Goal: Task Accomplishment & Management: Manage account settings

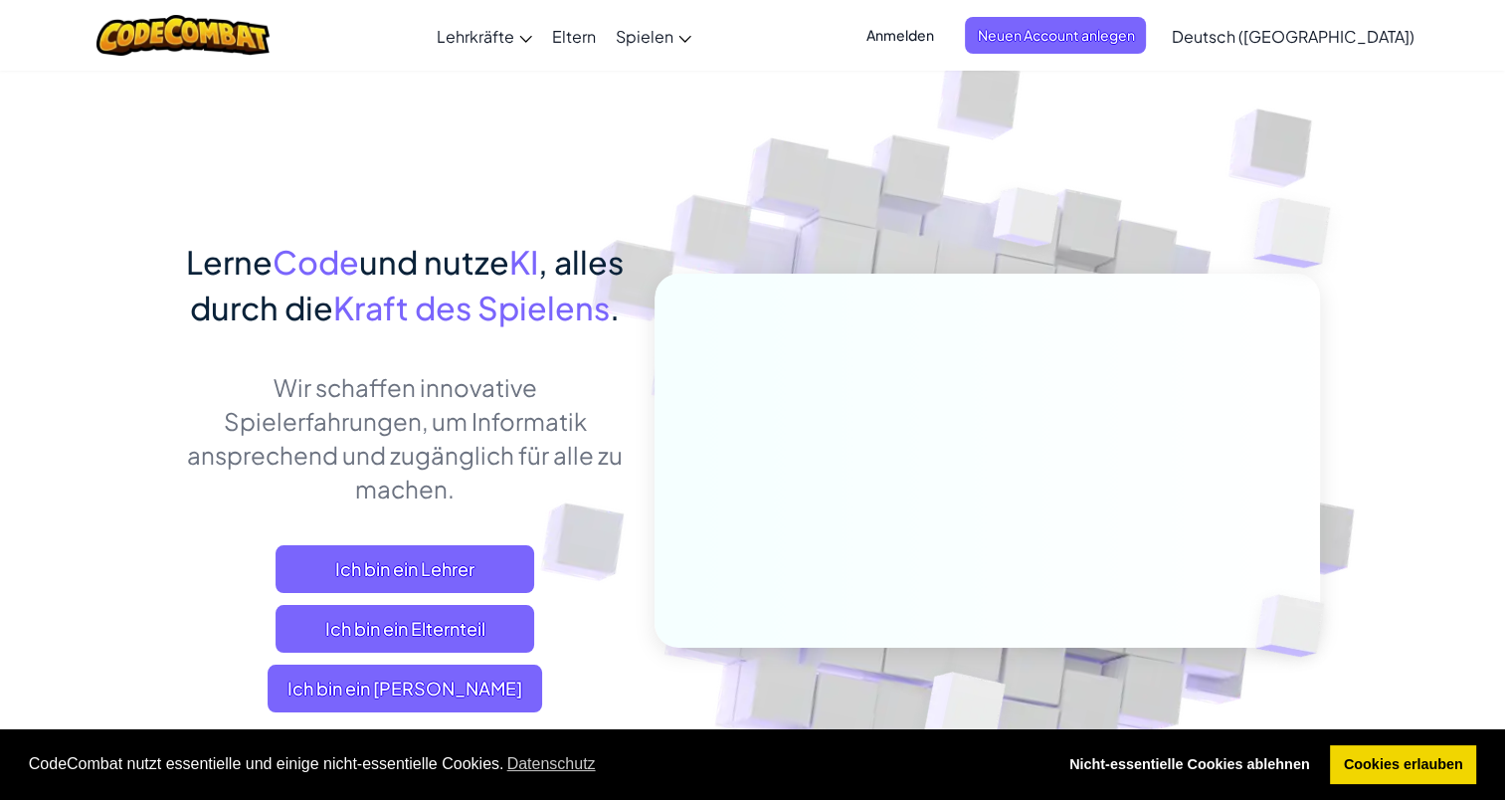
click at [953, 61] on div "Anmelden Neuen Account anlegen Deutsch ([GEOGRAPHIC_DATA]) English ([GEOGRAPHIC…" at bounding box center [1134, 36] width 580 height 54
click at [945, 48] on span "Anmelden" at bounding box center [899, 35] width 92 height 37
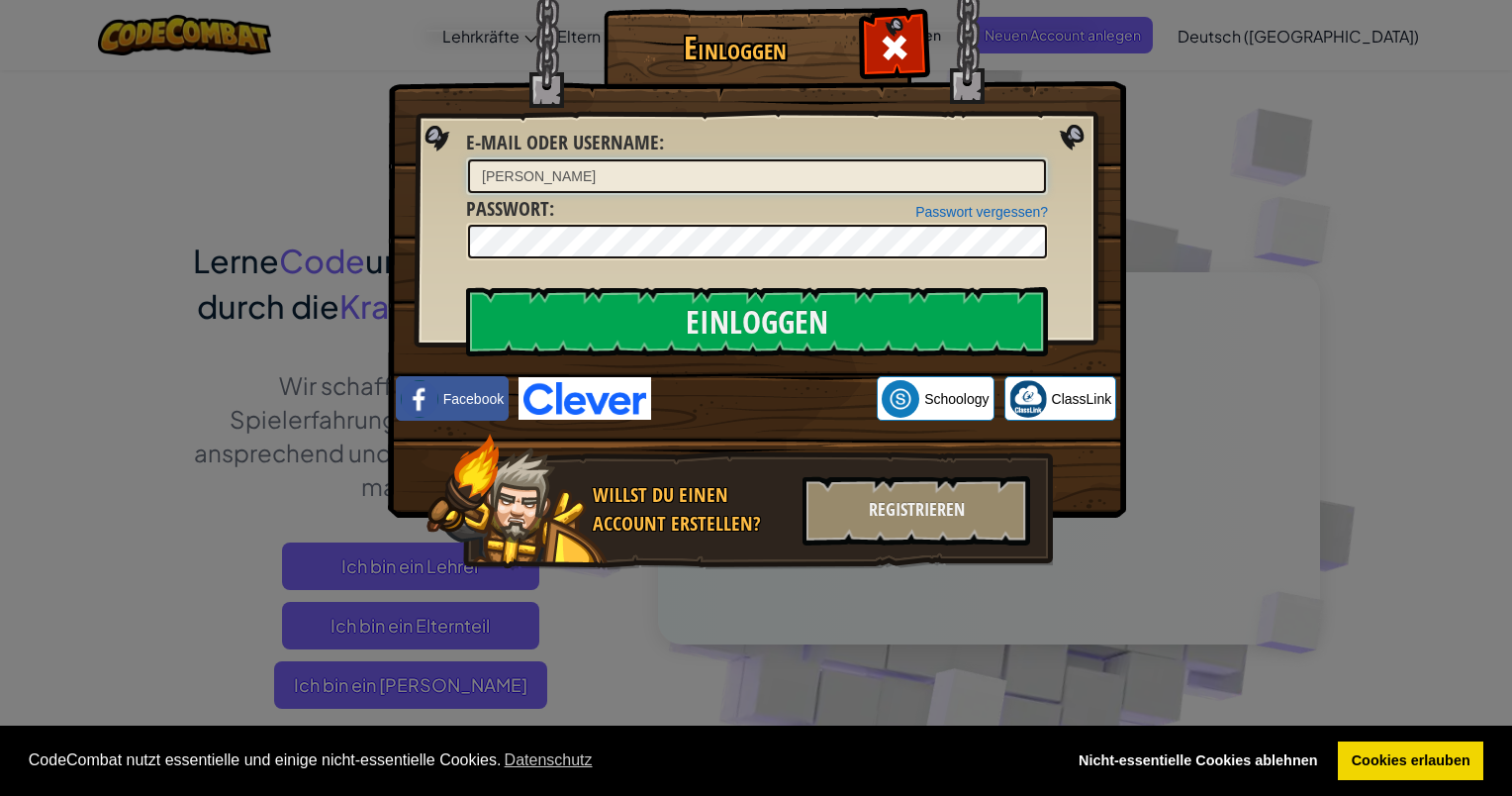
drag, startPoint x: 642, startPoint y: 158, endPoint x: 650, endPoint y: 168, distance: 12.8
click at [646, 164] on input "[PERSON_NAME]" at bounding box center [757, 176] width 578 height 34
type input "[PERSON_NAME][EMAIL_ADDRESS][DOMAIN_NAME]"
click at [467, 287] on input "Einloggen" at bounding box center [757, 321] width 582 height 70
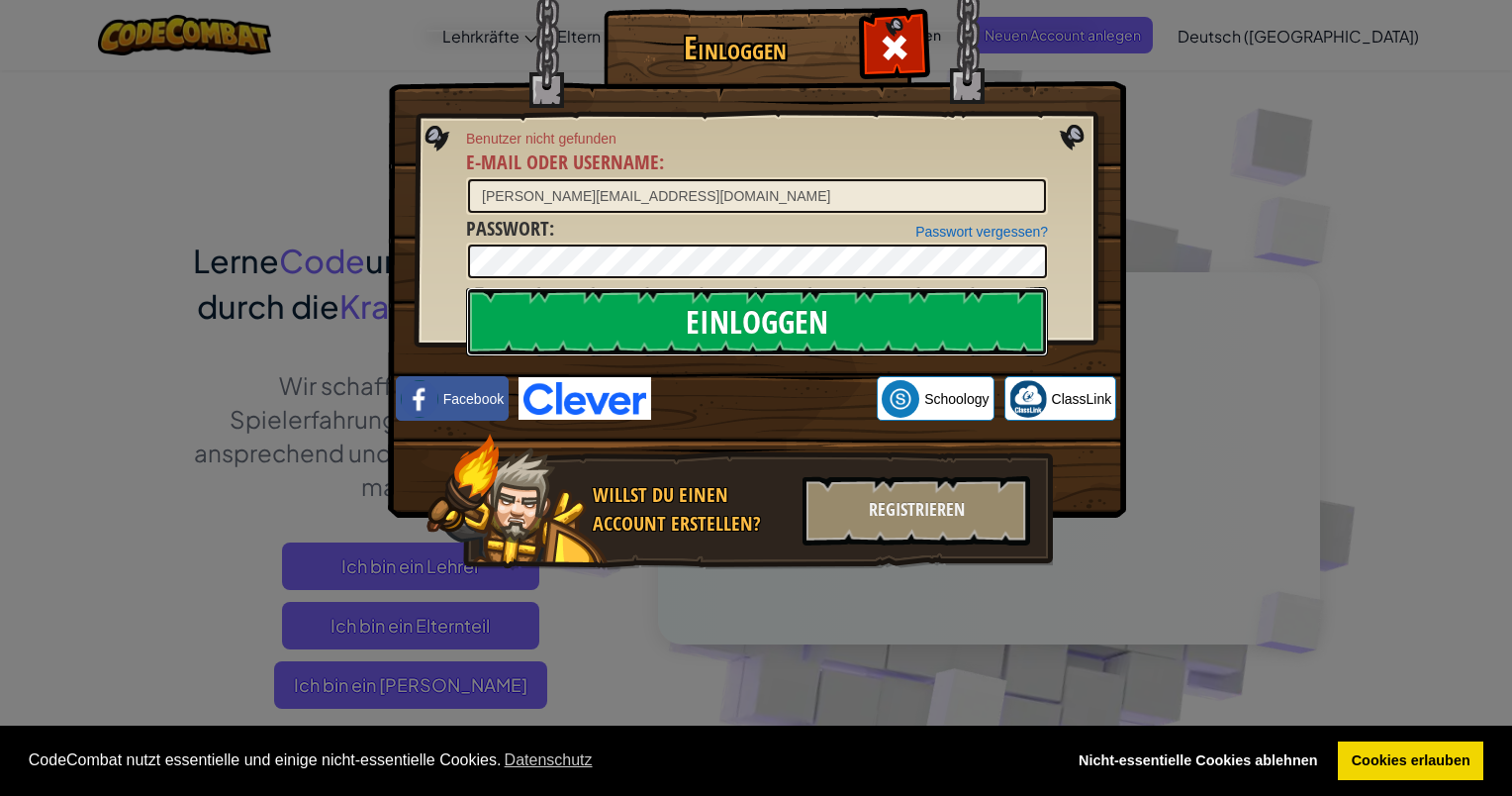
click at [855, 310] on input "Einloggen" at bounding box center [757, 321] width 582 height 70
click at [862, 308] on input "Einloggen" at bounding box center [757, 321] width 582 height 70
click at [870, 307] on input "Einloggen" at bounding box center [757, 321] width 582 height 70
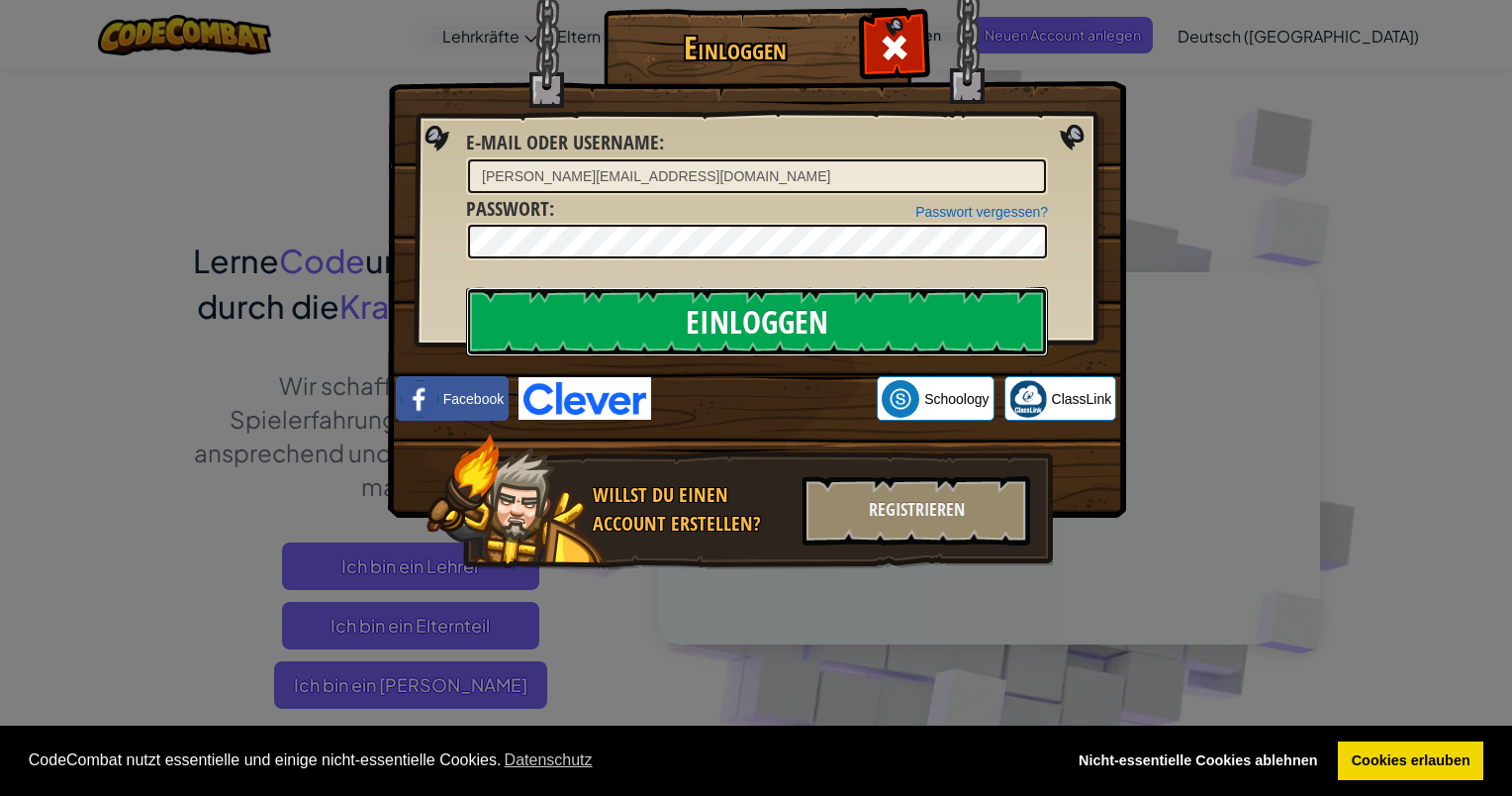
click at [870, 307] on input "Einloggen" at bounding box center [757, 321] width 582 height 70
click at [874, 304] on input "Einloggen" at bounding box center [757, 321] width 582 height 70
click at [875, 303] on input "Einloggen" at bounding box center [757, 321] width 582 height 70
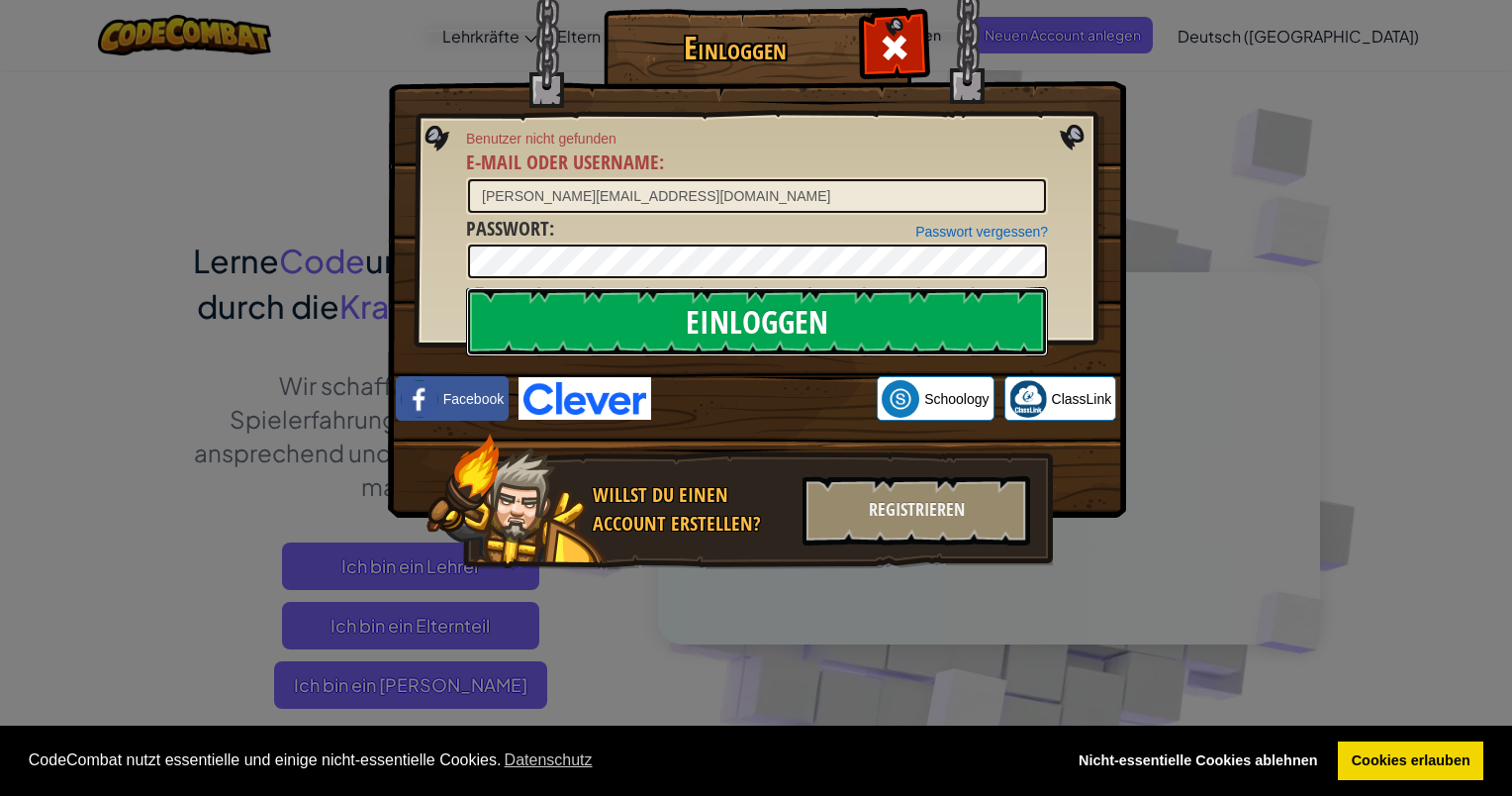
click at [877, 300] on input "Einloggen" at bounding box center [757, 321] width 582 height 70
click at [870, 299] on input "Einloggen" at bounding box center [757, 321] width 582 height 70
click at [869, 299] on input "Einloggen" at bounding box center [757, 321] width 582 height 70
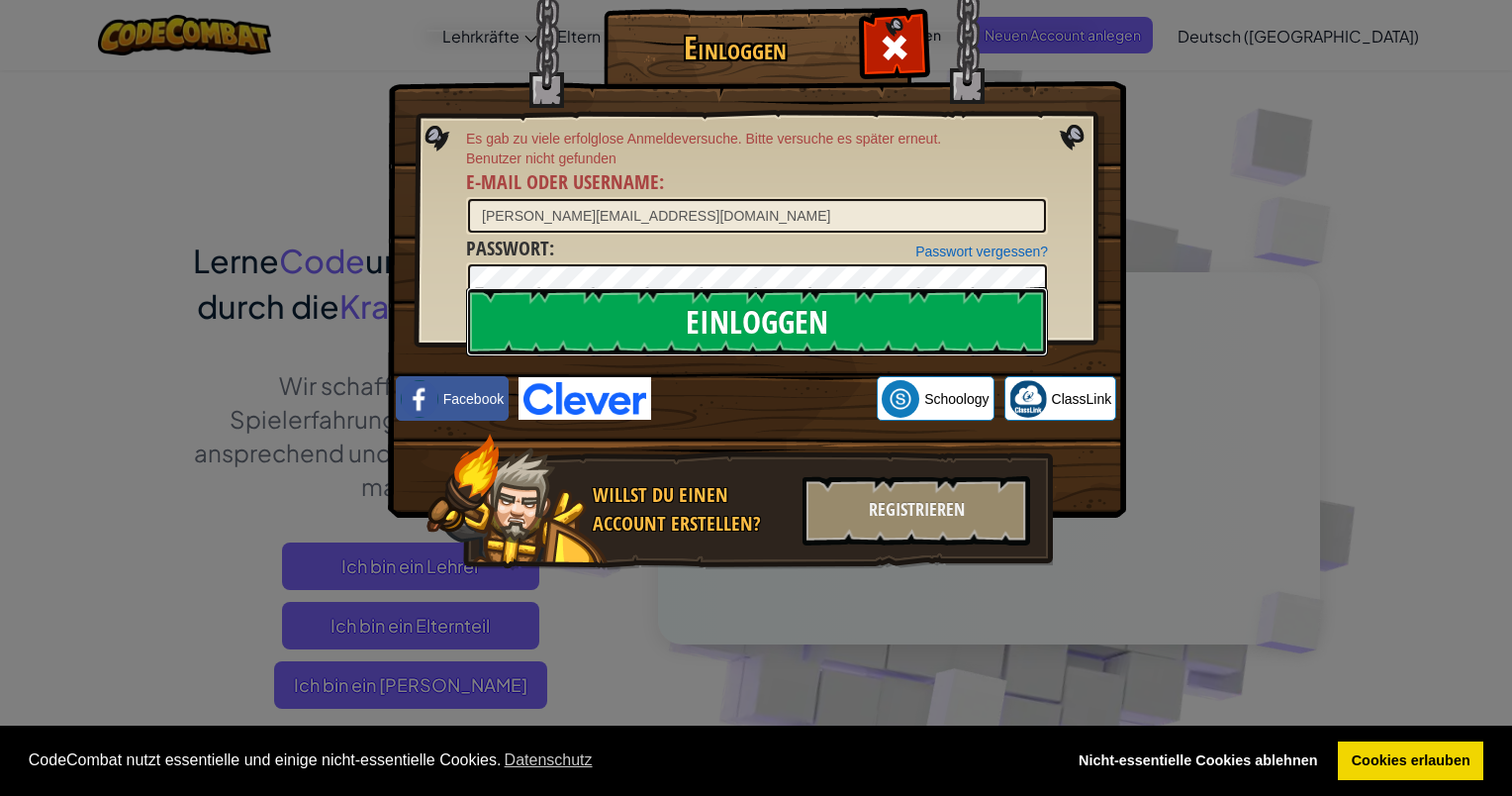
click at [865, 307] on input "Einloggen" at bounding box center [757, 321] width 582 height 70
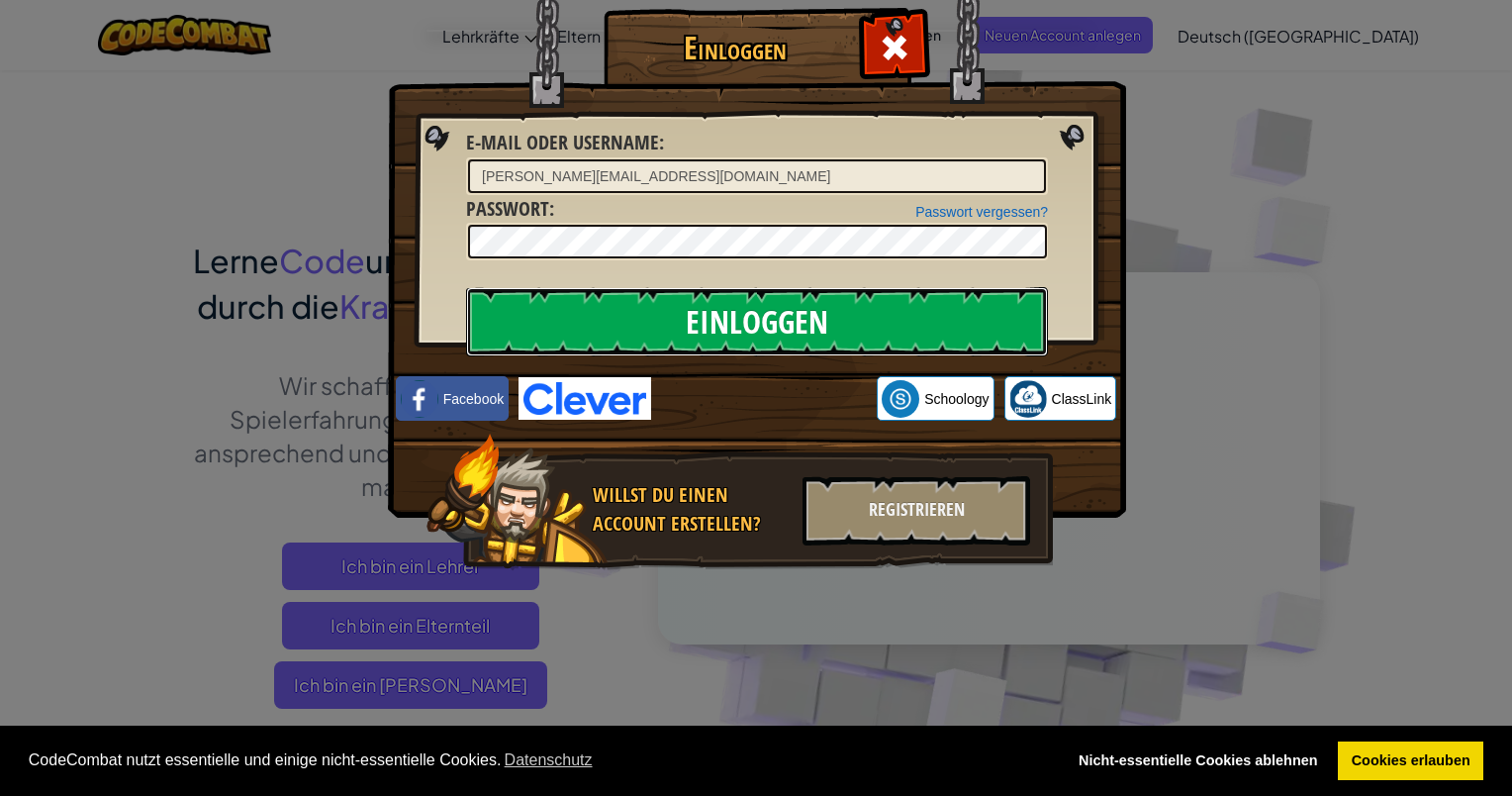
click at [864, 306] on input "Einloggen" at bounding box center [757, 321] width 582 height 70
click at [848, 308] on input "Einloggen" at bounding box center [757, 321] width 582 height 70
click at [843, 300] on input "Einloggen" at bounding box center [757, 321] width 582 height 70
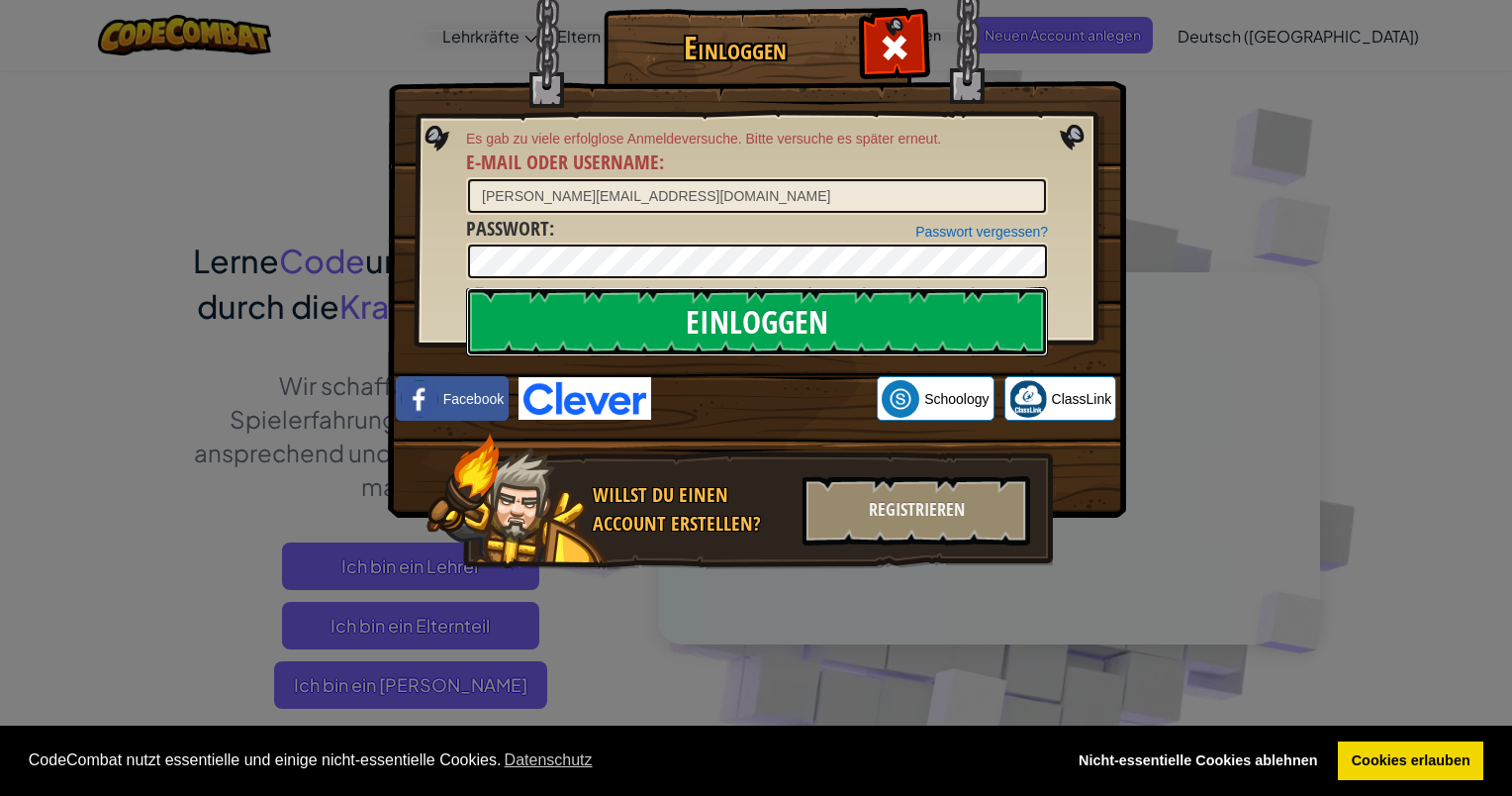
drag, startPoint x: 843, startPoint y: 300, endPoint x: 831, endPoint y: 302, distance: 12.2
click at [841, 300] on input "Einloggen" at bounding box center [757, 321] width 582 height 70
drag, startPoint x: 831, startPoint y: 302, endPoint x: 778, endPoint y: 304, distance: 53.0
click at [778, 304] on input "Einloggen" at bounding box center [757, 321] width 582 height 70
click at [779, 304] on input "Einloggen" at bounding box center [757, 321] width 582 height 70
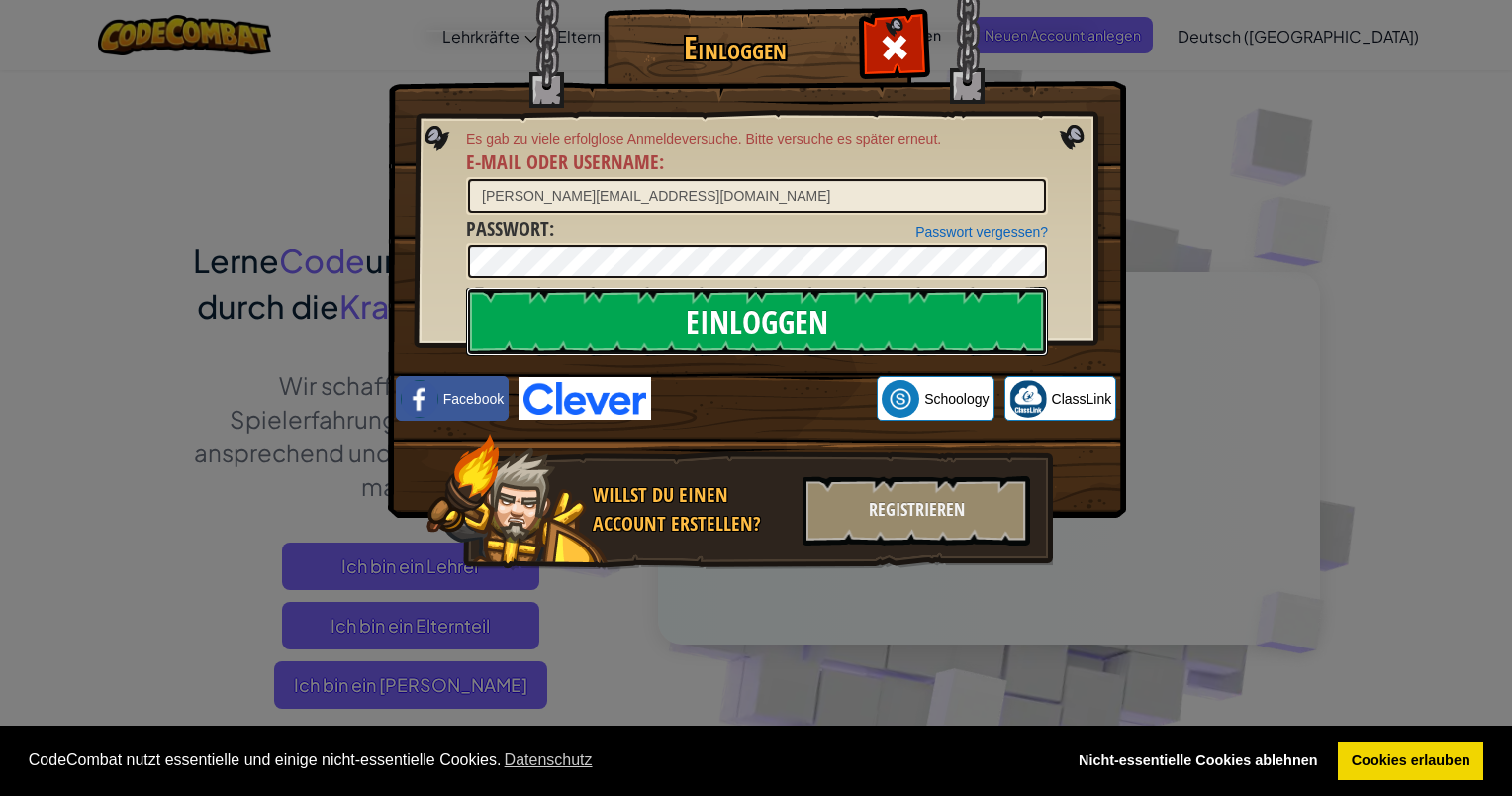
click at [781, 302] on input "Einloggen" at bounding box center [757, 321] width 582 height 70
click at [781, 300] on input "Einloggen" at bounding box center [757, 321] width 582 height 70
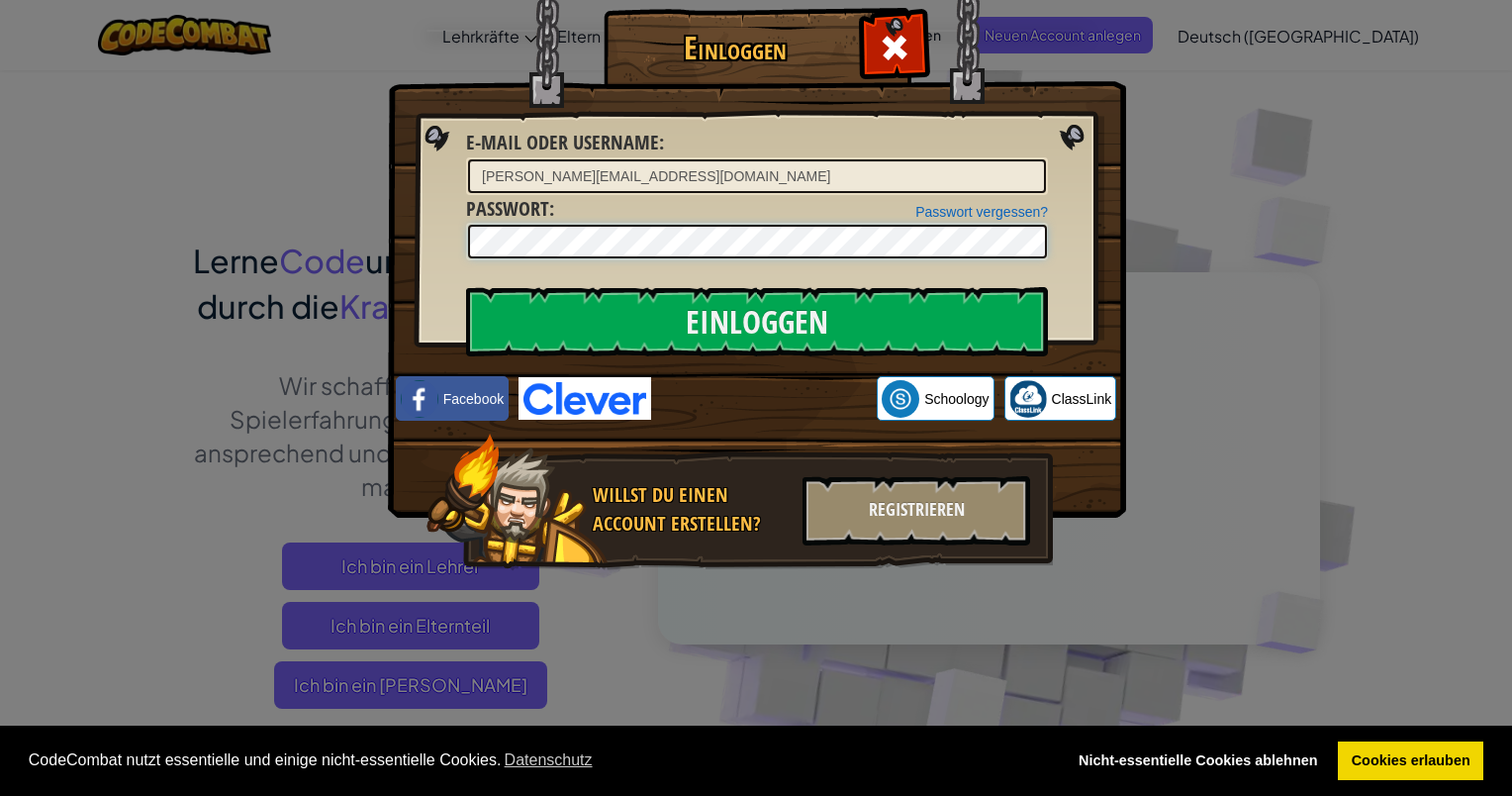
click at [854, 284] on div "Einloggen E-Mail oder Username : [PERSON_NAME][EMAIL_ADDRESS][DOMAIN_NAME] Pass…" at bounding box center [756, 317] width 660 height 576
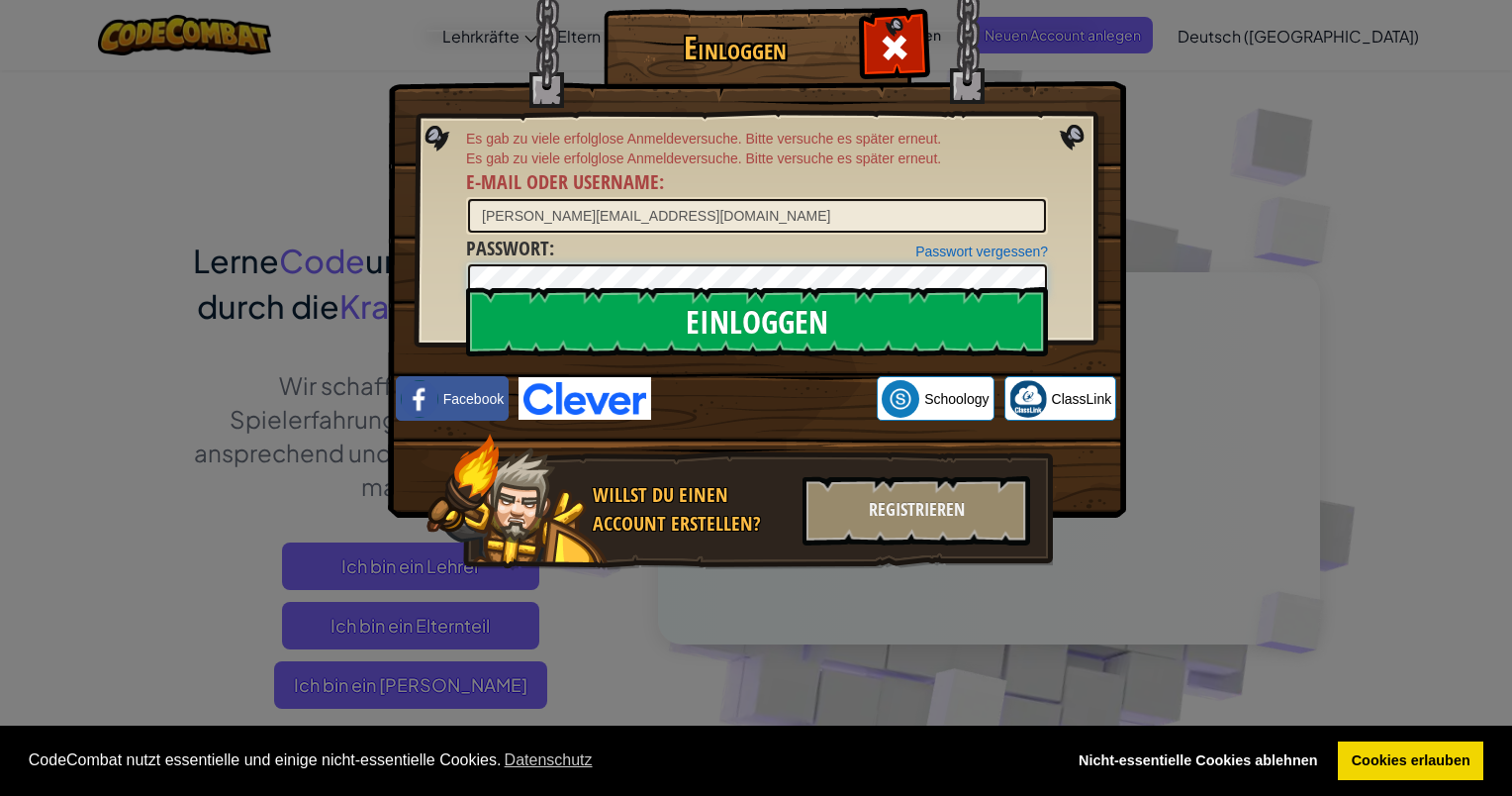
click at [808, 288] on form "Es gab zu viele erfolglose Anmeldeversuche. Bitte versuche es später erneut. Es…" at bounding box center [757, 214] width 582 height 171
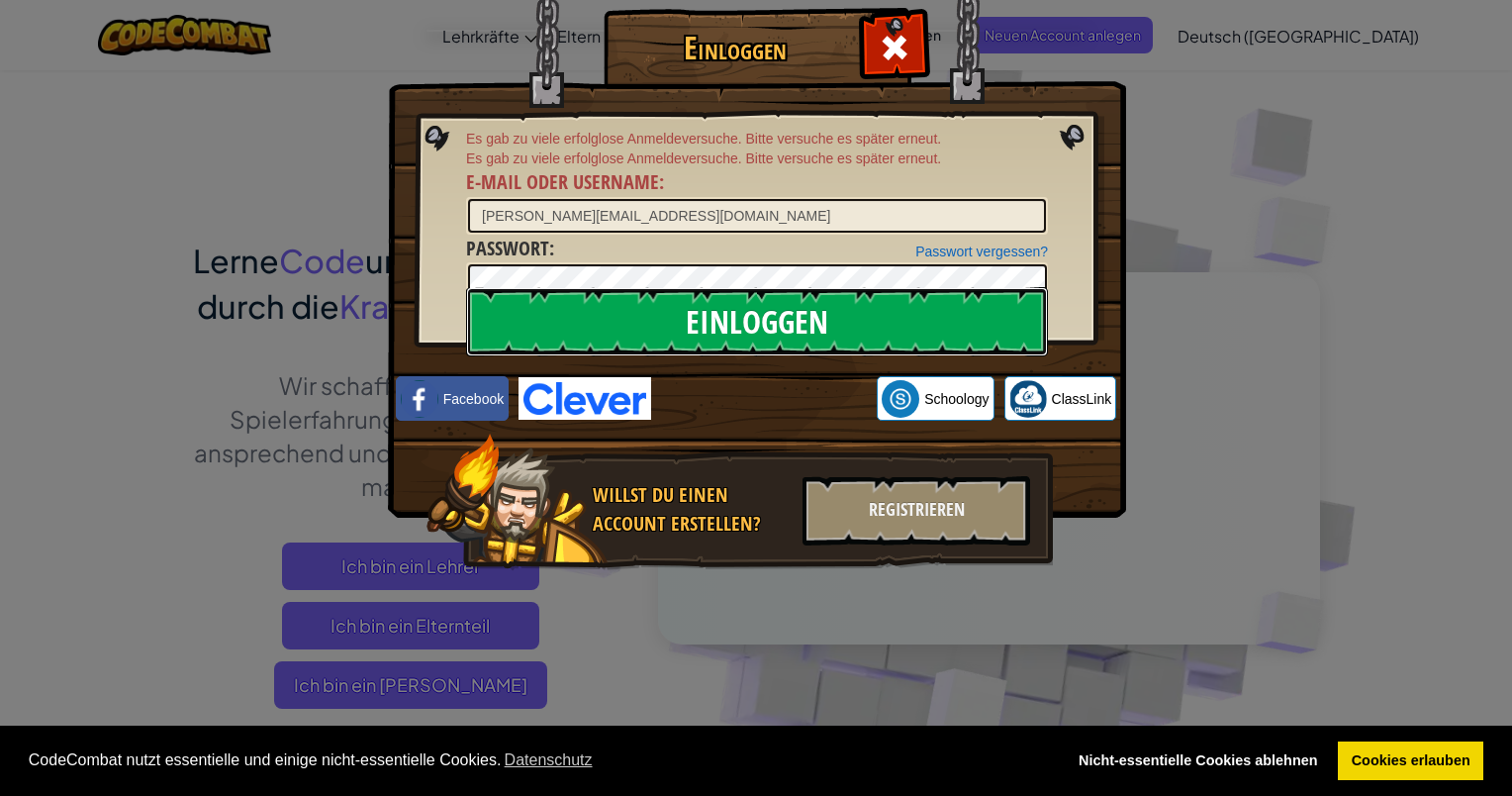
click at [808, 292] on input "Einloggen" at bounding box center [757, 321] width 582 height 70
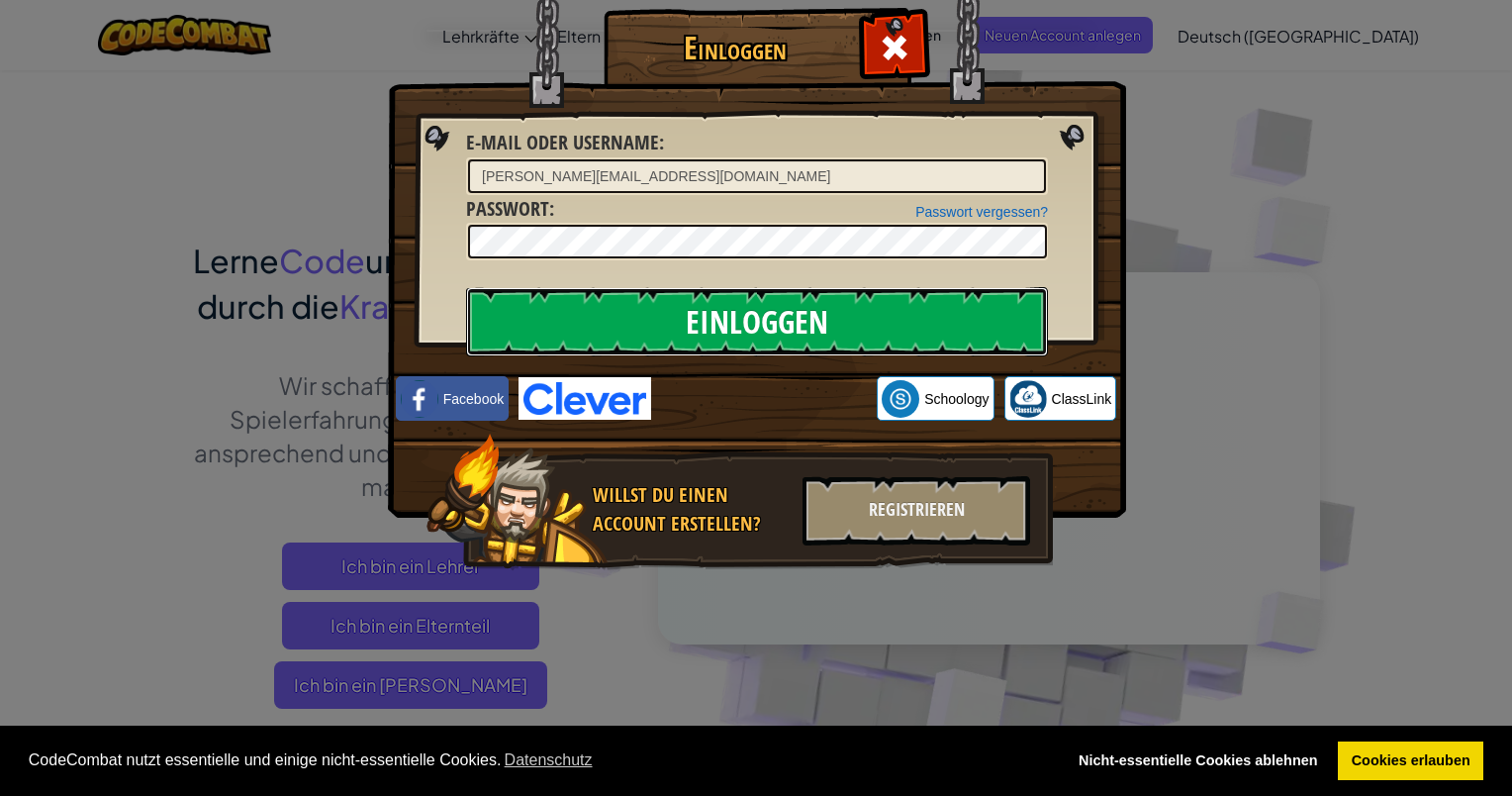
click at [808, 297] on input "Einloggen" at bounding box center [757, 321] width 582 height 70
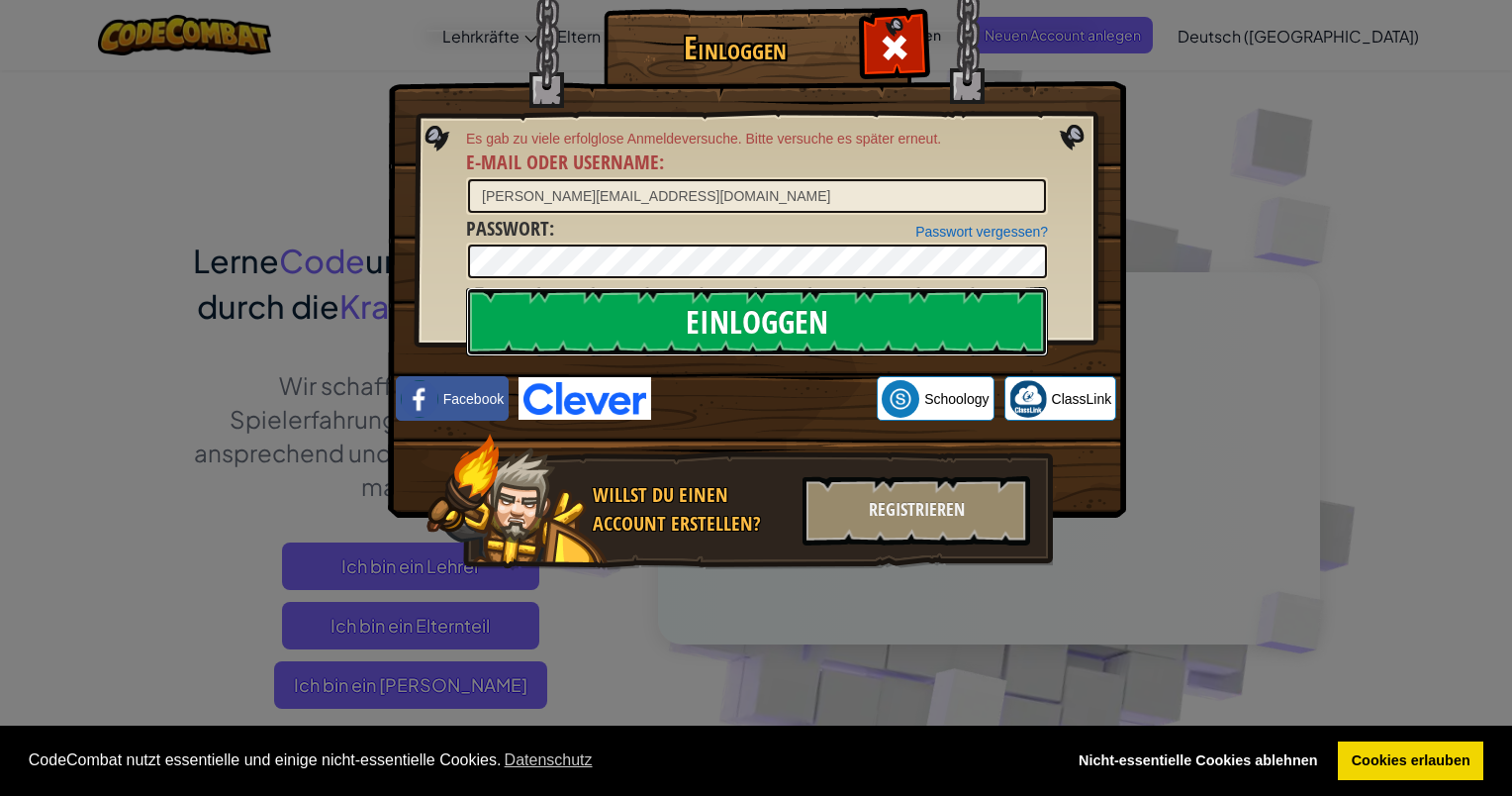
click at [808, 297] on input "Einloggen" at bounding box center [757, 321] width 582 height 70
click at [808, 300] on input "Einloggen" at bounding box center [757, 321] width 582 height 70
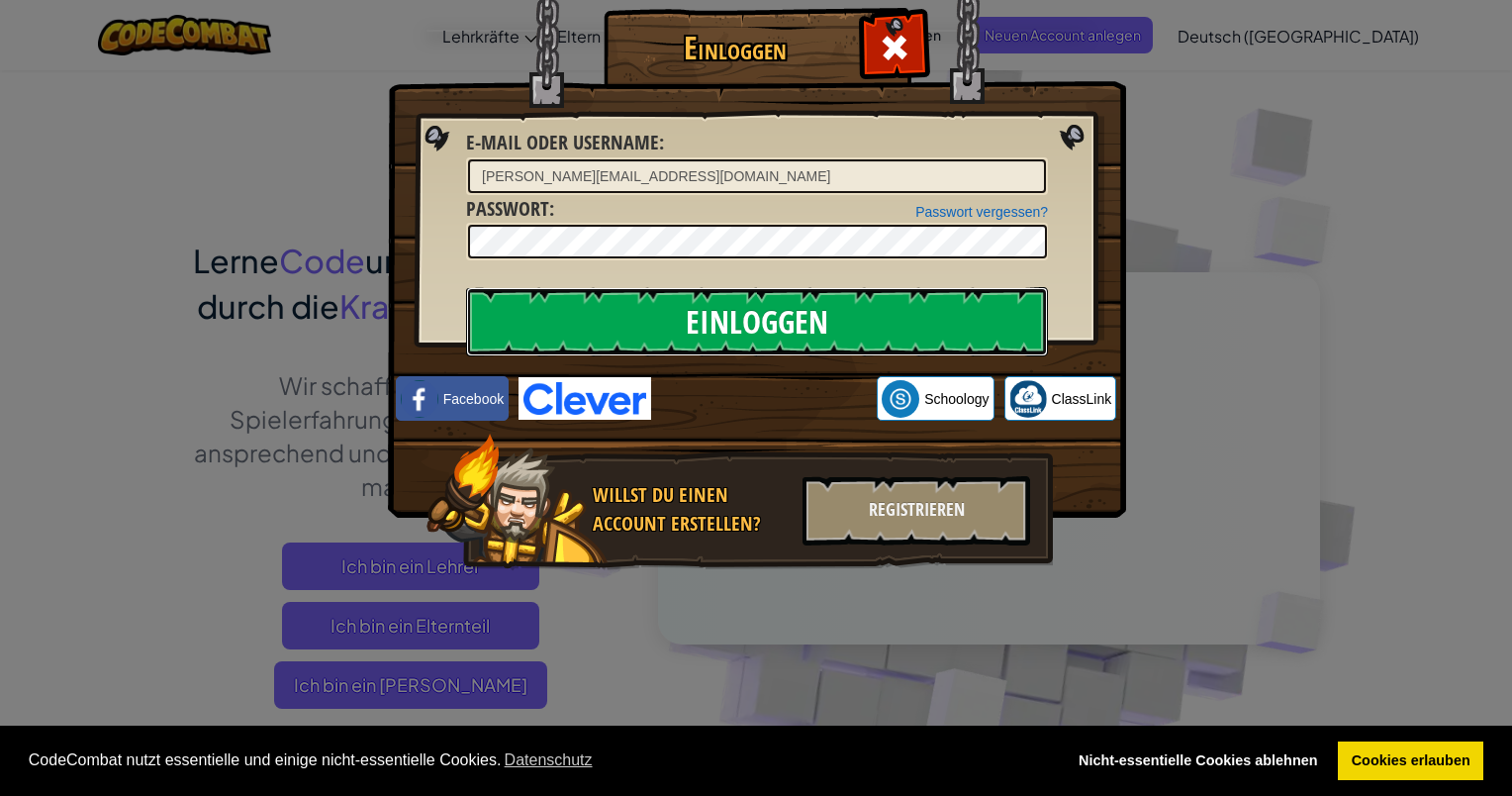
click at [808, 300] on input "Einloggen" at bounding box center [757, 321] width 582 height 70
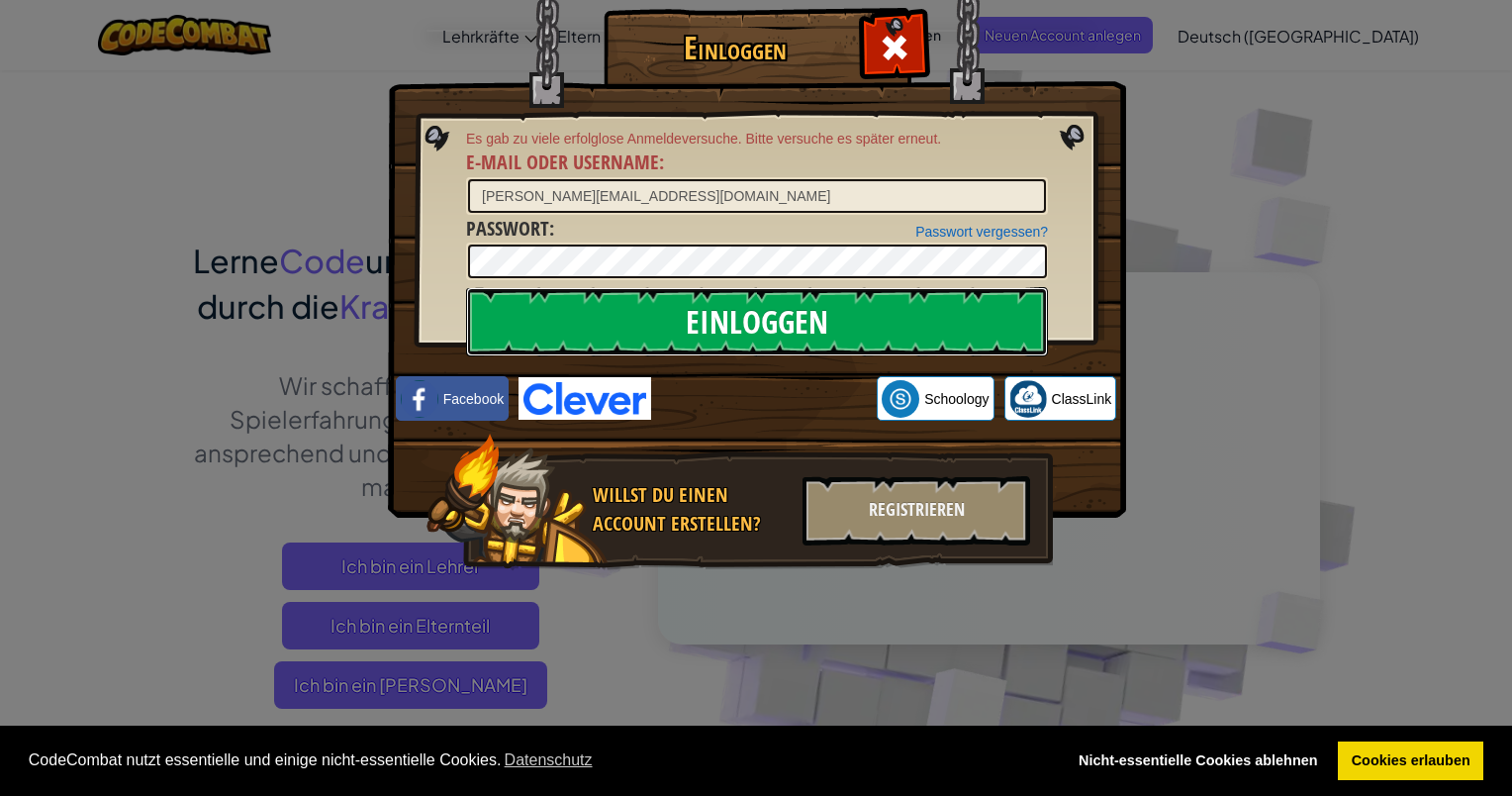
click at [808, 300] on input "Einloggen" at bounding box center [757, 321] width 582 height 70
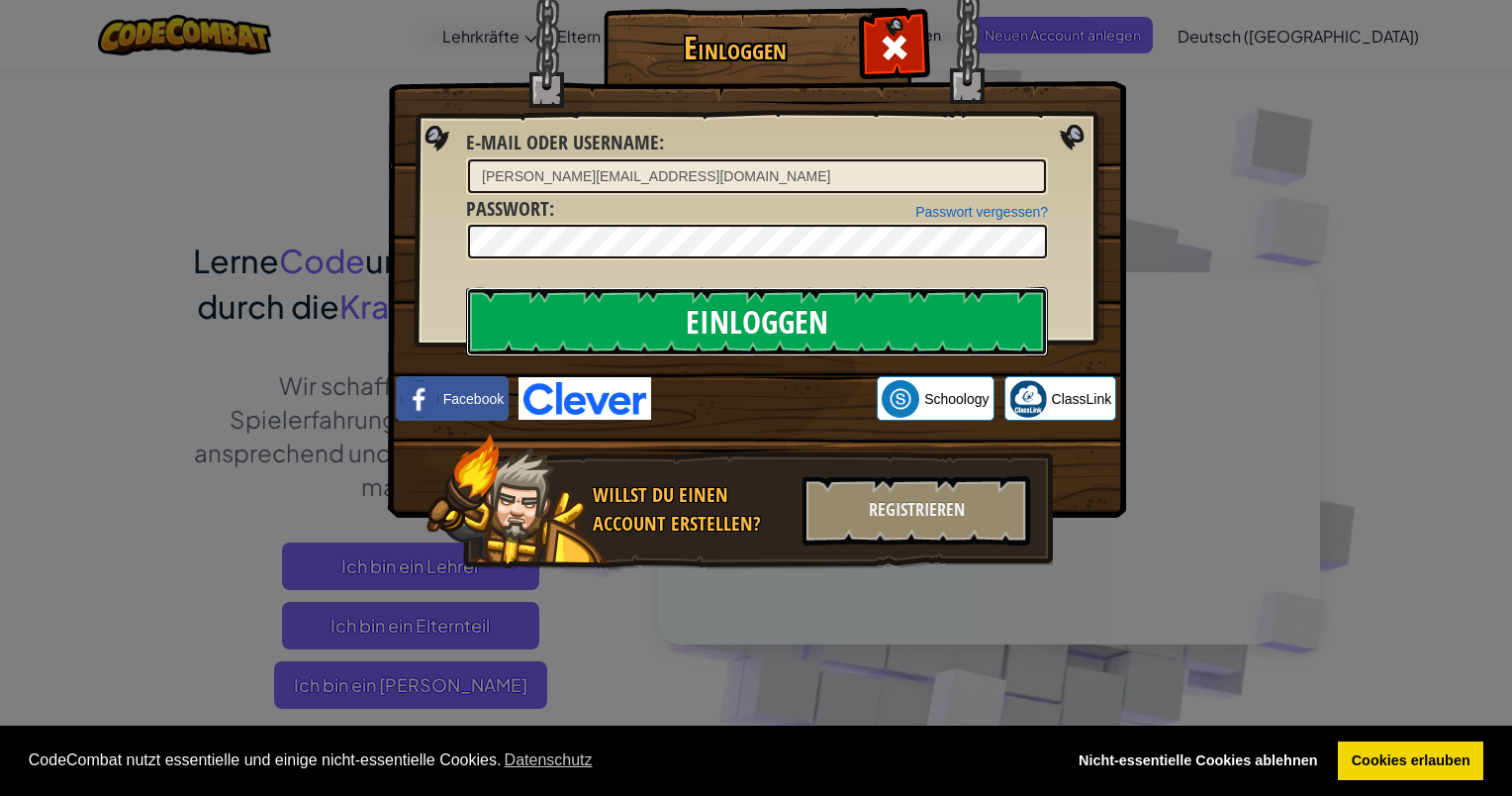
click at [808, 300] on input "Einloggen" at bounding box center [757, 321] width 582 height 70
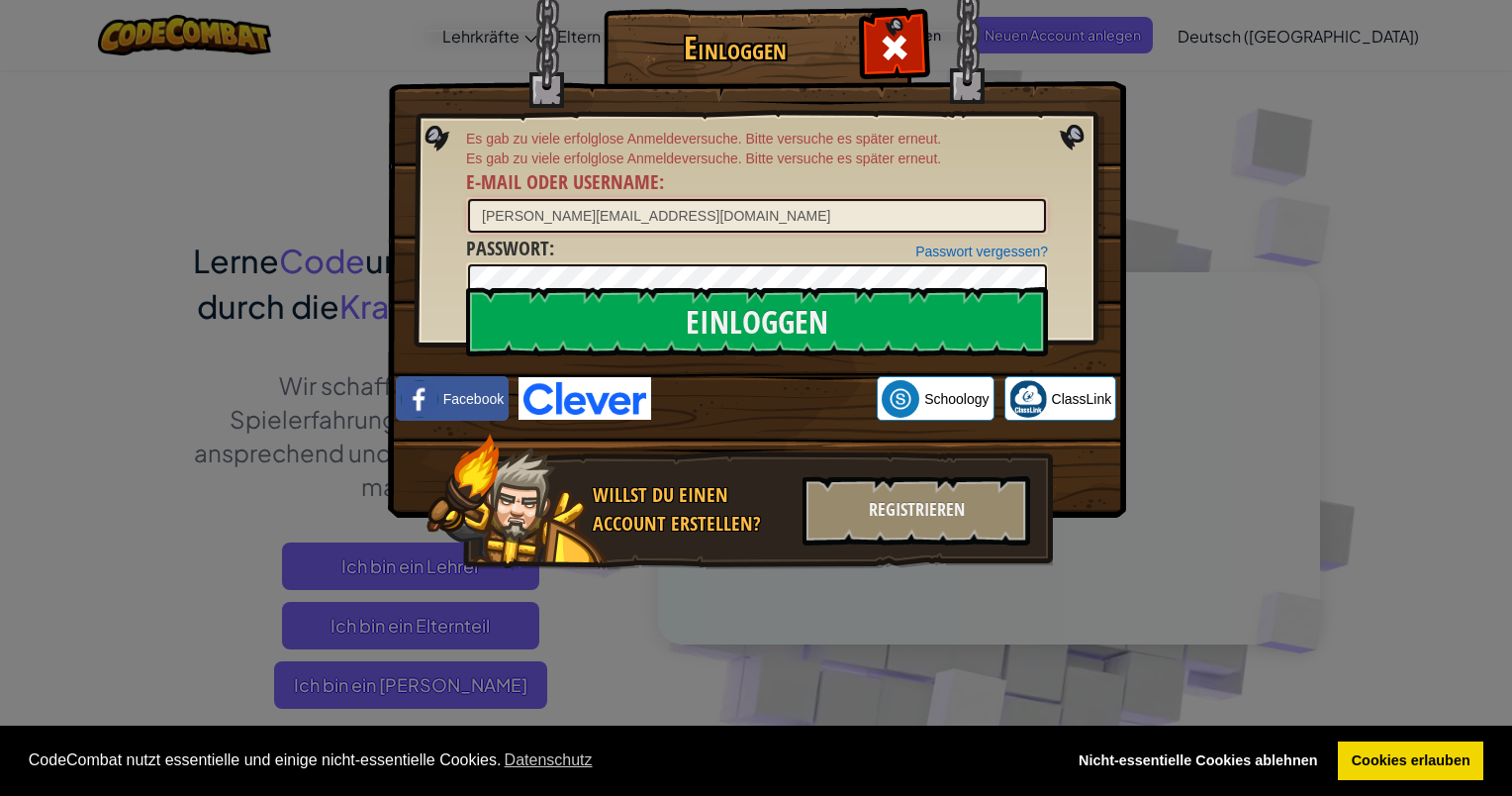
drag, startPoint x: 796, startPoint y: 225, endPoint x: 389, endPoint y: 231, distance: 407.0
click at [427, 231] on div "Einloggen Es gab zu viele erfolglose Anmeldeversuche. Bitte versuche es später …" at bounding box center [756, 317] width 660 height 576
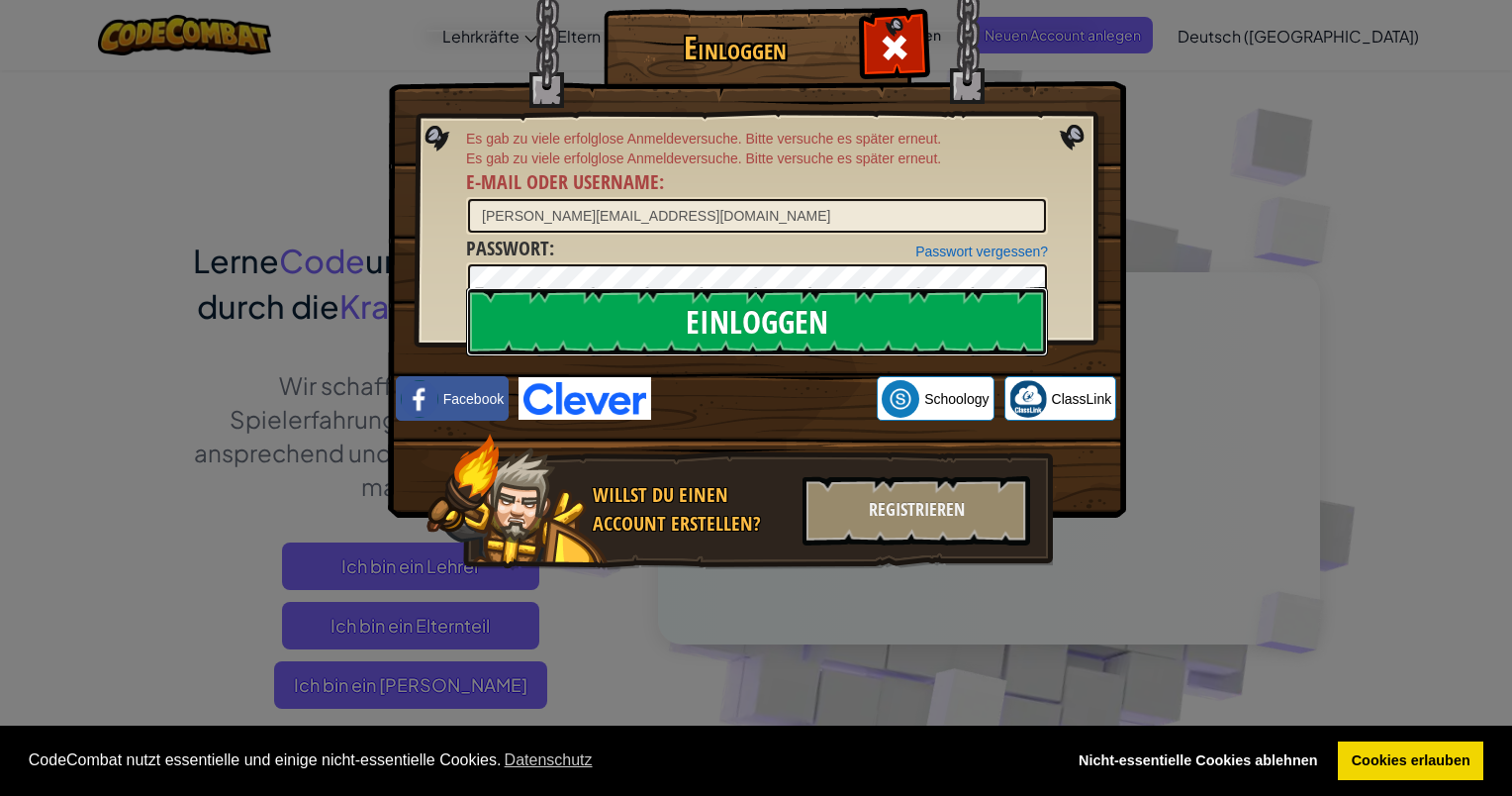
click at [688, 289] on input "Einloggen" at bounding box center [757, 321] width 582 height 70
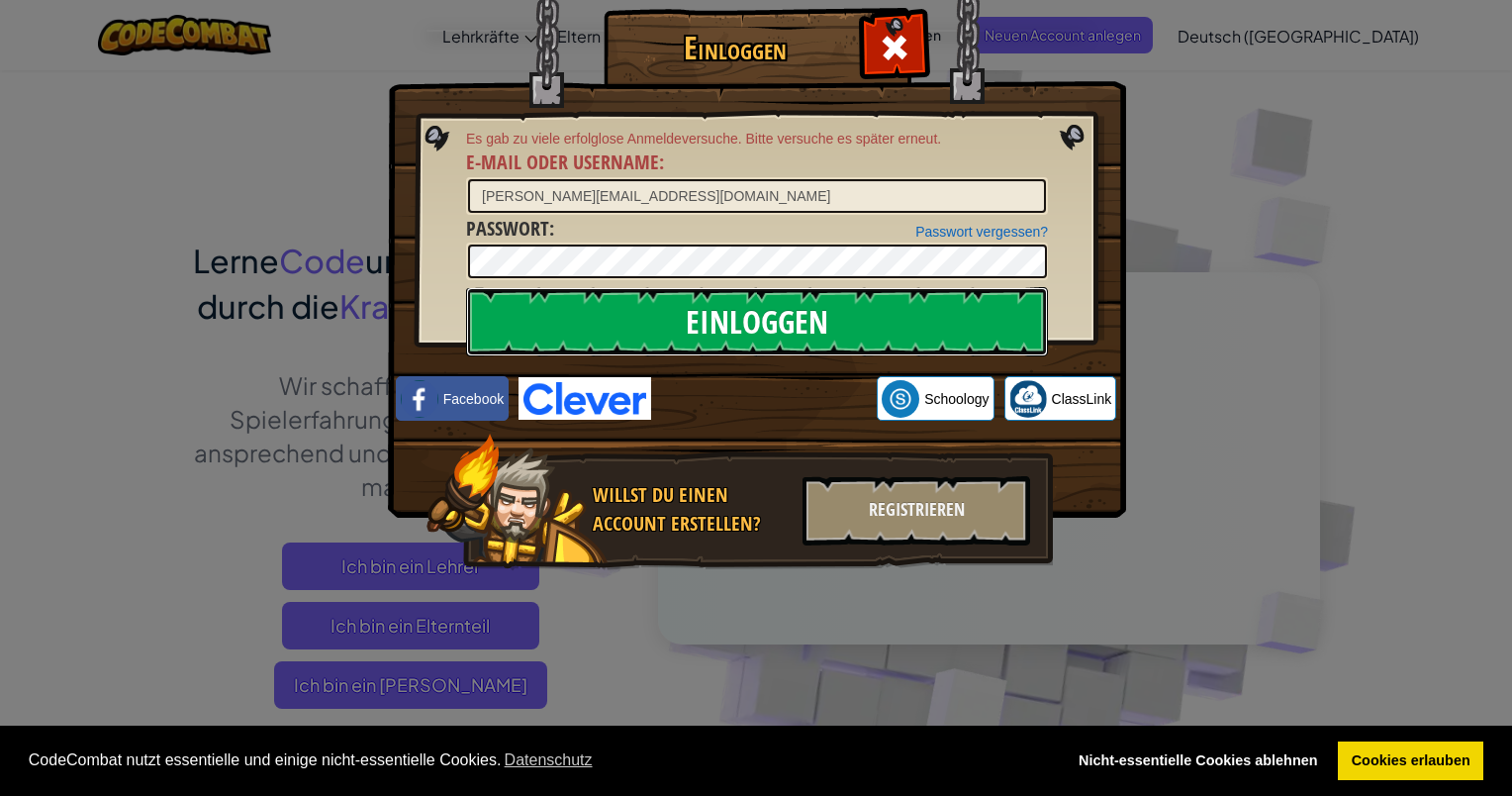
click at [684, 299] on input "Einloggen" at bounding box center [757, 321] width 582 height 70
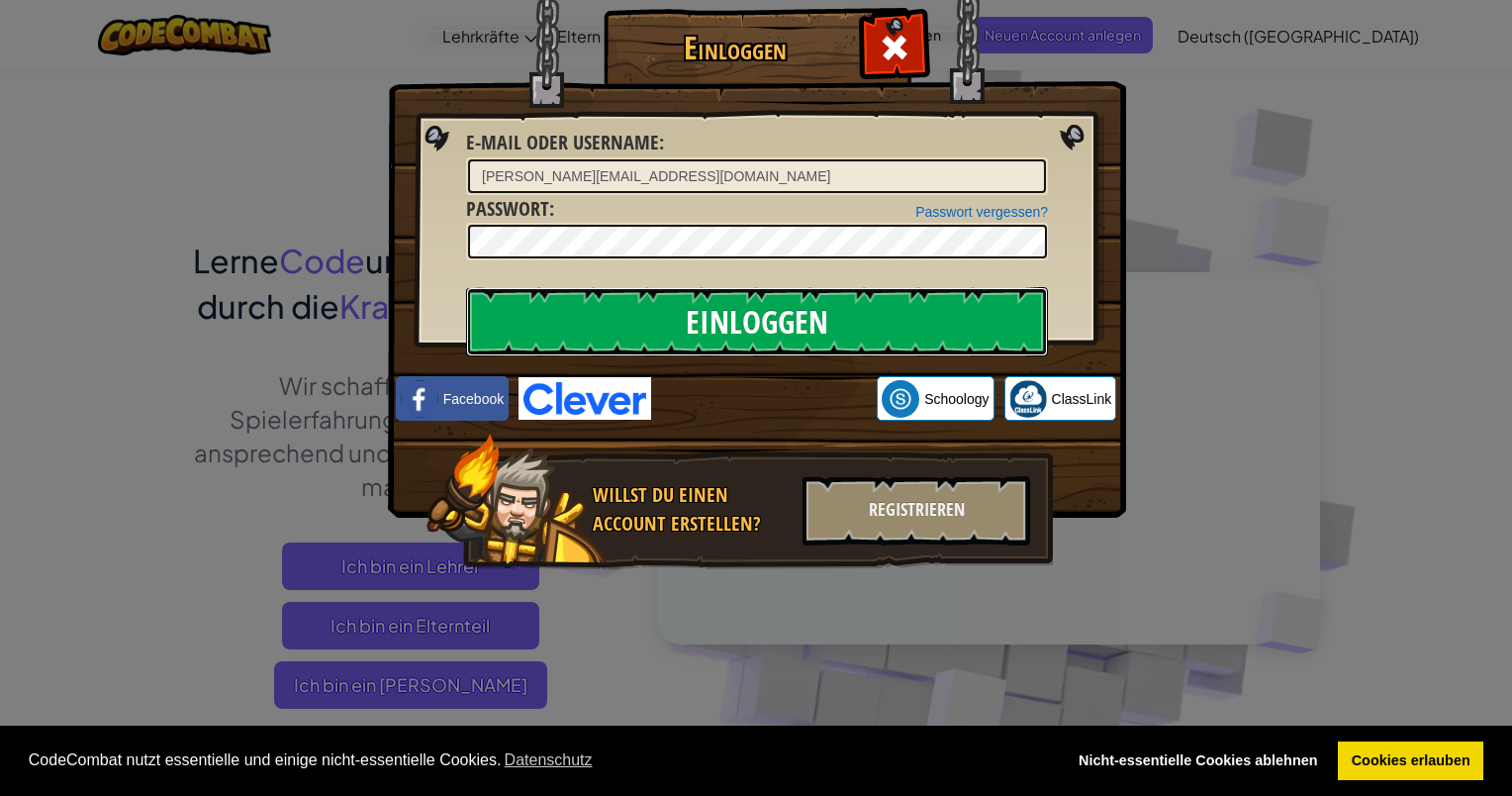
click at [684, 299] on input "Einloggen" at bounding box center [757, 321] width 582 height 70
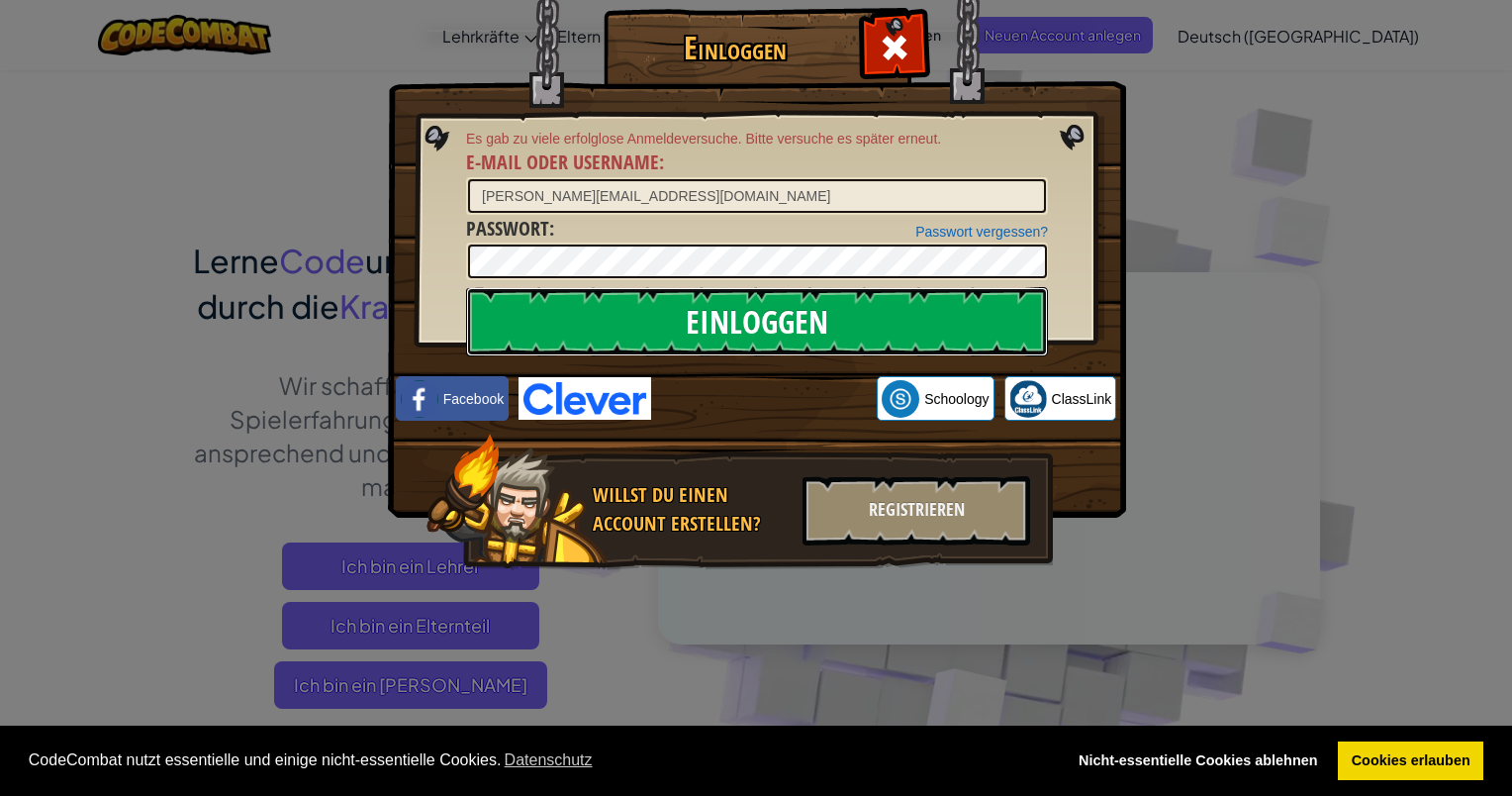
click at [684, 299] on input "Einloggen" at bounding box center [757, 321] width 582 height 70
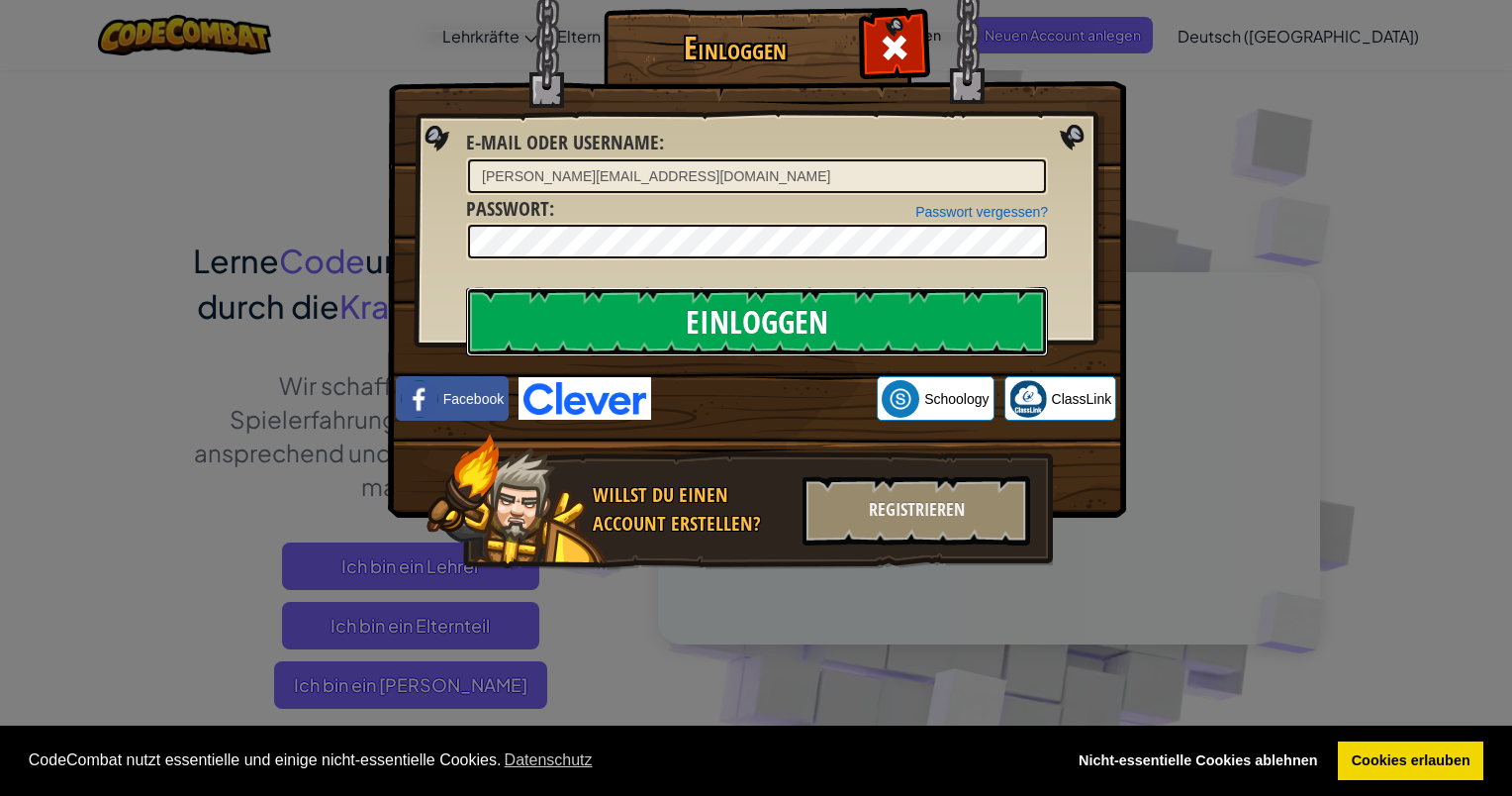
click at [684, 299] on input "Einloggen" at bounding box center [757, 321] width 582 height 70
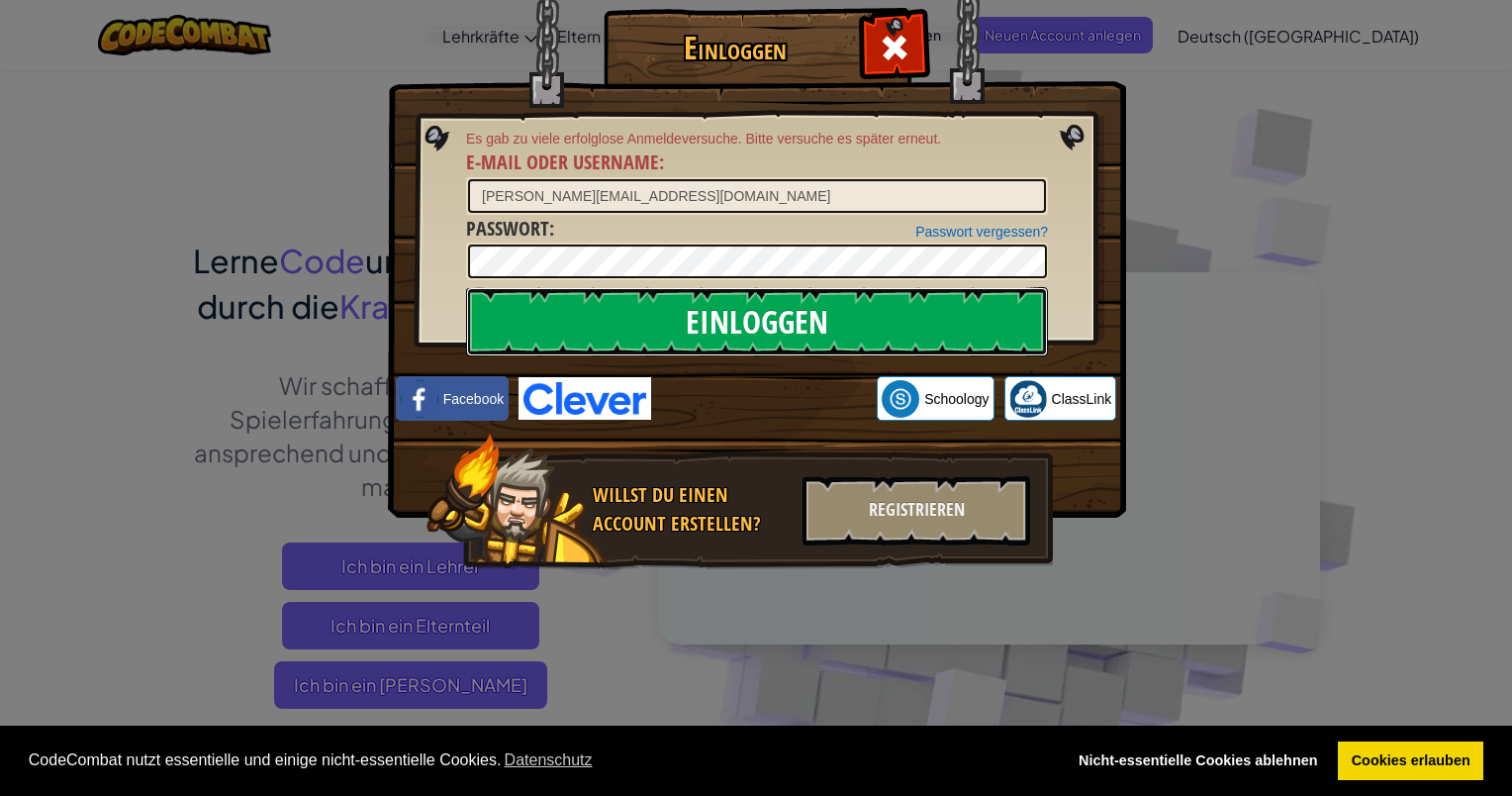
click at [684, 299] on input "Einloggen" at bounding box center [757, 321] width 582 height 70
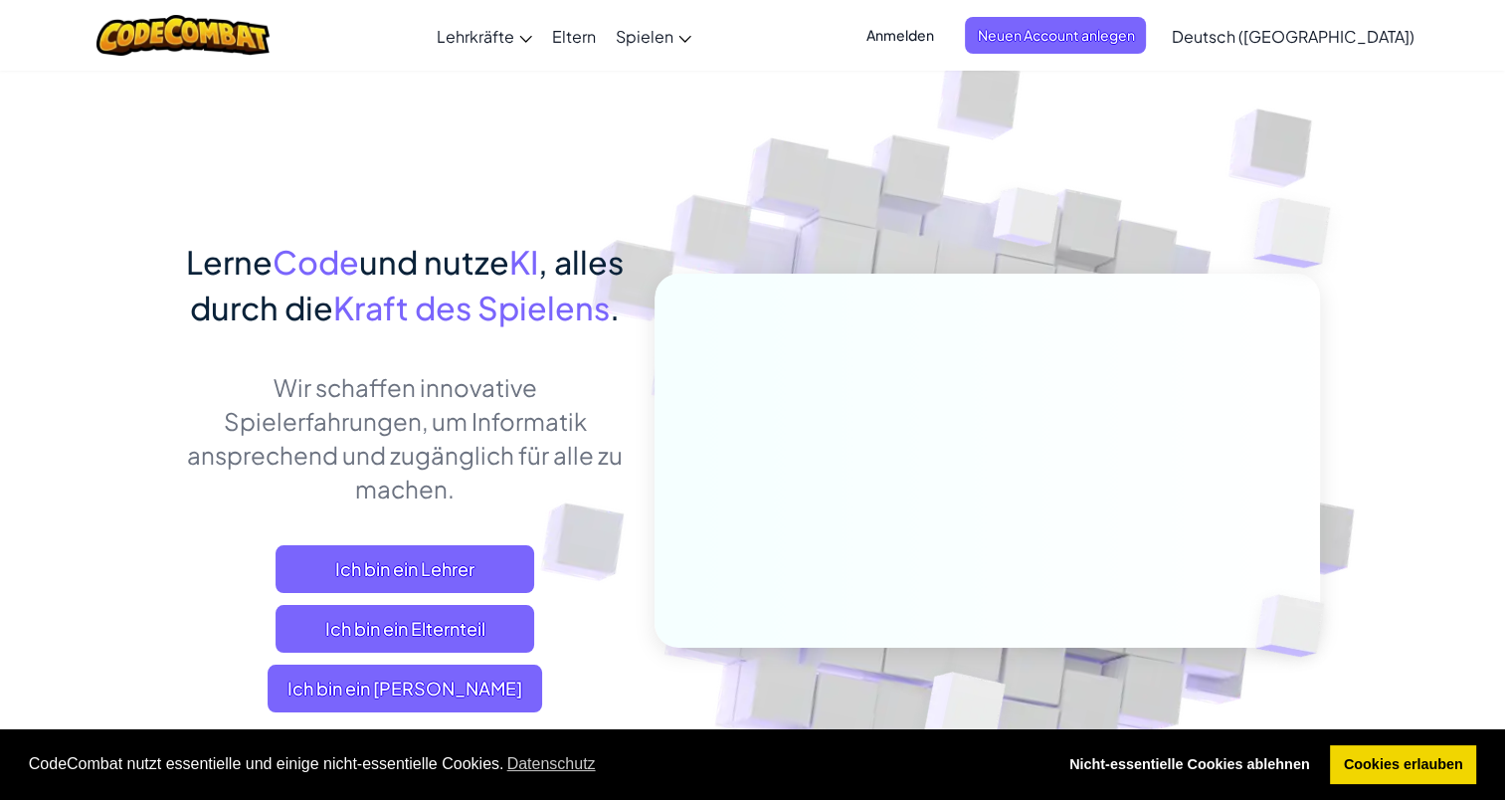
click at [941, 19] on span "Anmelden" at bounding box center [899, 35] width 92 height 37
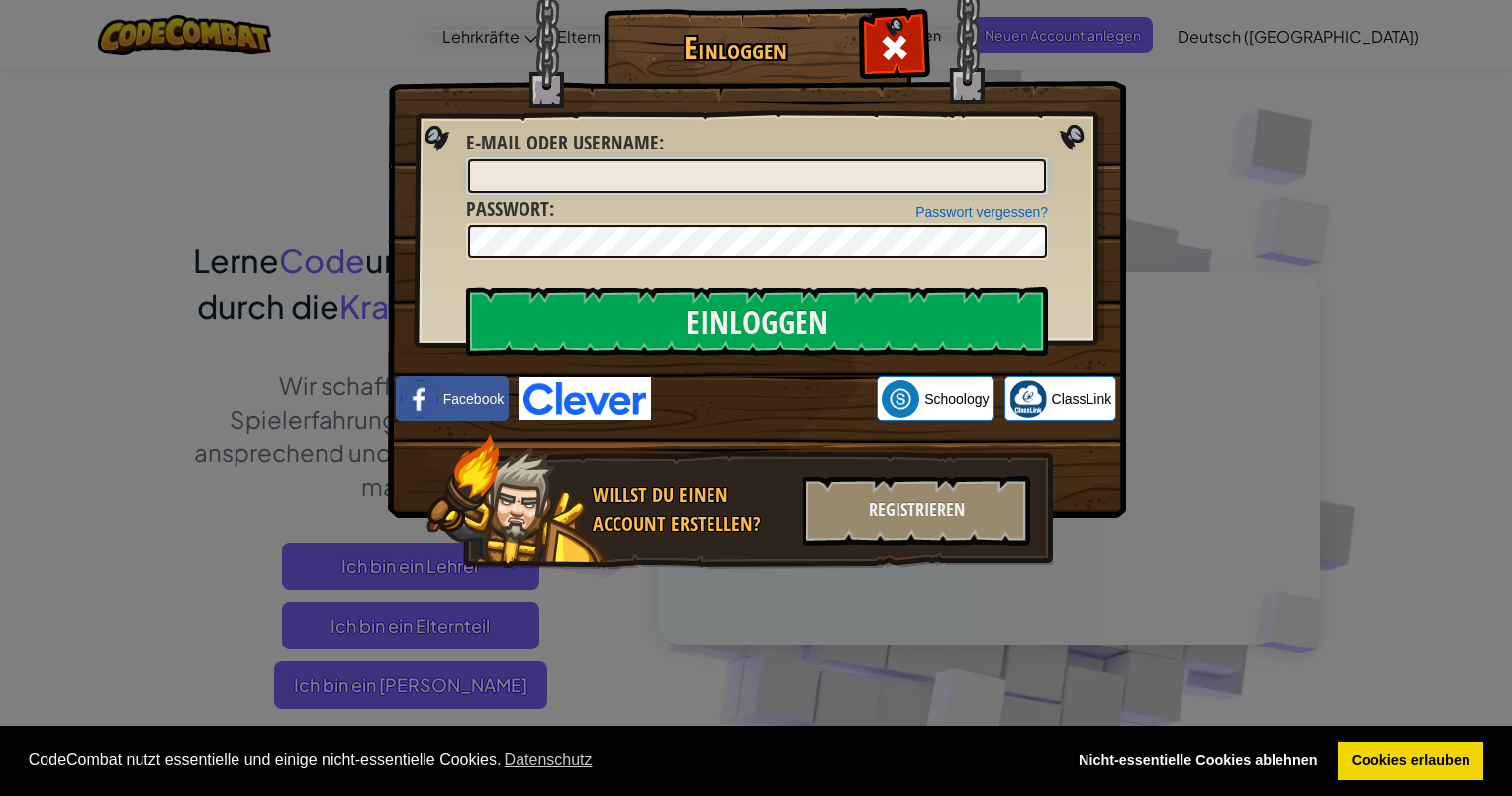
click at [755, 176] on input "E-Mail oder Username :" at bounding box center [757, 176] width 578 height 34
type input "[PERSON_NAME][EMAIL_ADDRESS][DOMAIN_NAME]"
click at [467, 287] on input "Einloggen" at bounding box center [757, 321] width 582 height 70
